Goal: Information Seeking & Learning: Learn about a topic

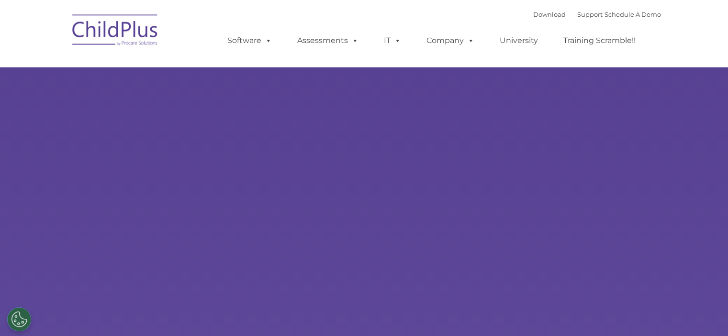
select select "MEDIUM"
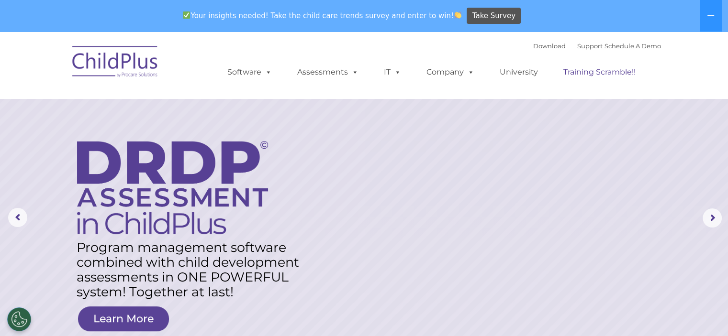
click at [621, 68] on link "Training Scramble!!" at bounding box center [599, 72] width 91 height 19
click at [621, 73] on link "Training Scramble!!" at bounding box center [599, 72] width 91 height 19
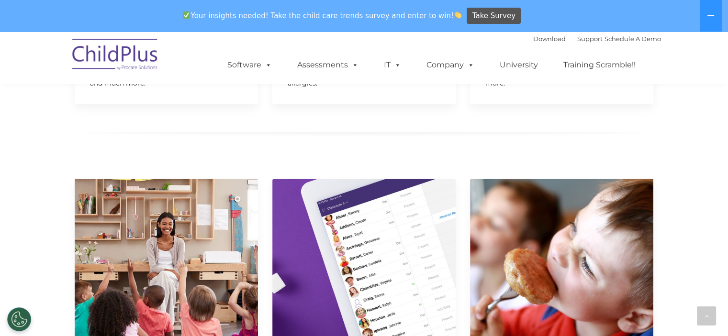
scroll to position [2377, 0]
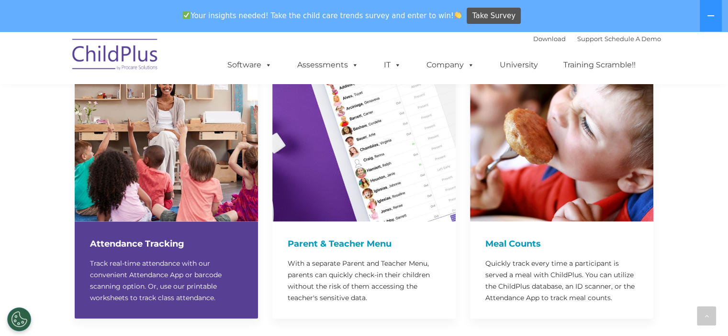
click at [148, 237] on h4 "Attendance Tracking" at bounding box center [166, 243] width 153 height 13
click at [144, 267] on p "Track real-time attendance with our convenient Attendance App or barcode scanni…" at bounding box center [166, 281] width 153 height 46
click at [155, 177] on img at bounding box center [166, 130] width 183 height 183
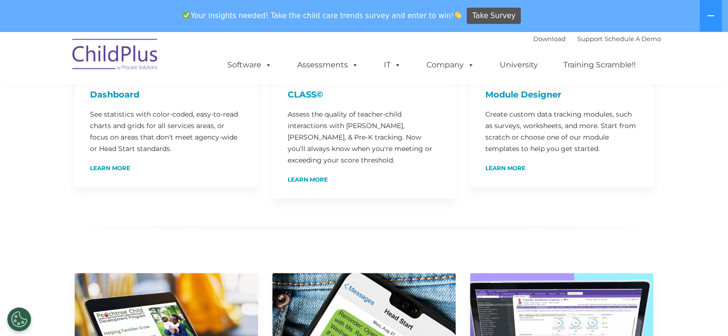
scroll to position [0, 0]
